Goal: Navigation & Orientation: Find specific page/section

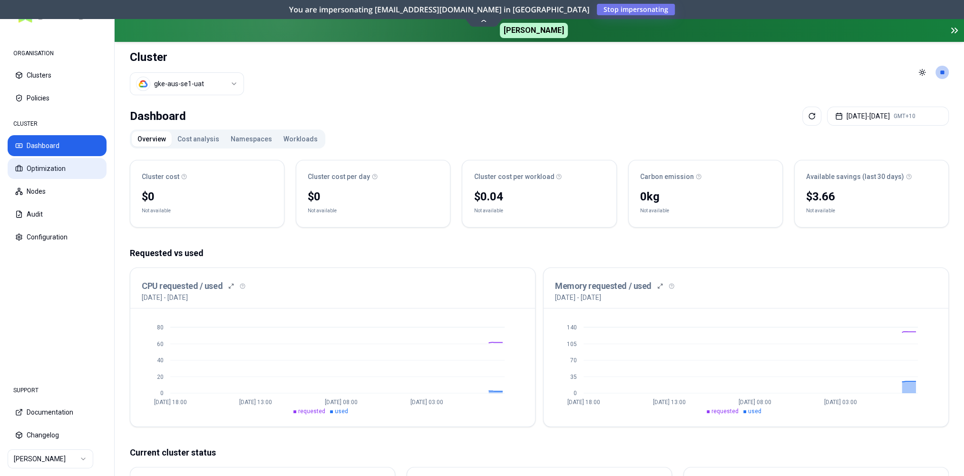
click at [63, 174] on button "Optimization" at bounding box center [57, 168] width 99 height 21
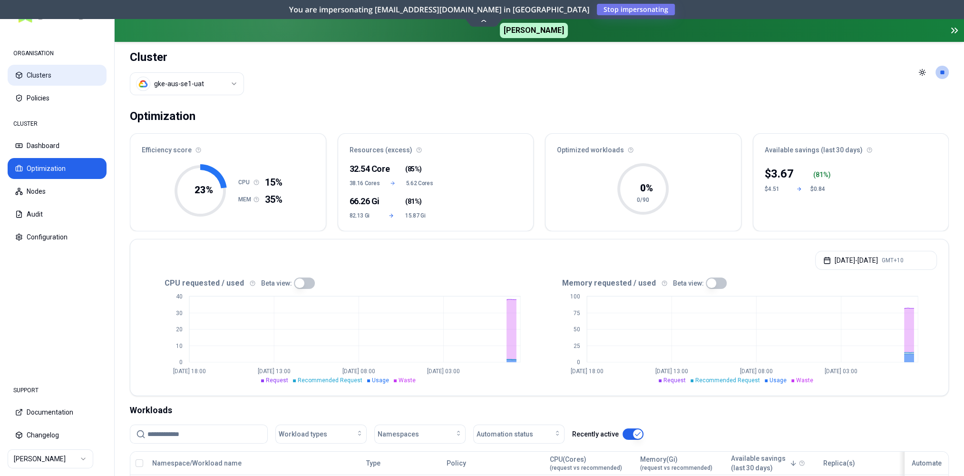
click at [42, 74] on button "Clusters" at bounding box center [57, 75] width 99 height 21
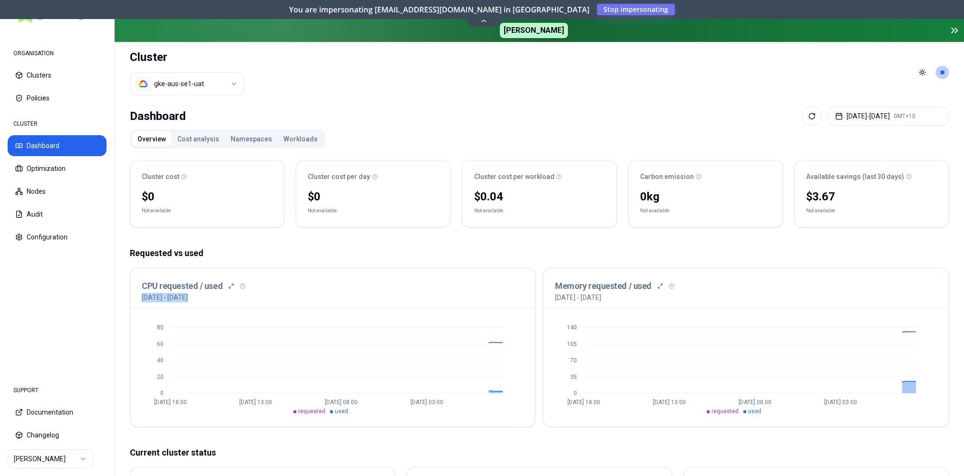
drag, startPoint x: 296, startPoint y: 386, endPoint x: 238, endPoint y: 385, distance: 58.0
click at [151, 86] on html "ORGANISATION Clusters Policies CLUSTER Dashboard Optimization Nodes Audit Confi…" at bounding box center [482, 238] width 964 height 476
drag, startPoint x: 240, startPoint y: 387, endPoint x: 270, endPoint y: 388, distance: 30.0
